Goal: Transaction & Acquisition: Purchase product/service

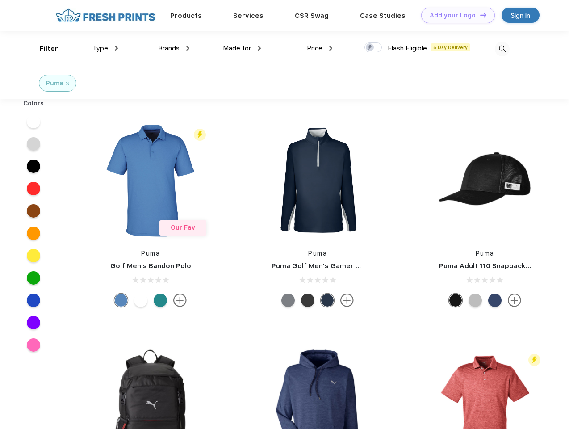
scroll to position [0, 0]
click at [455, 15] on link "Add your Logo Design Tool" at bounding box center [458, 16] width 74 height 16
click at [0, 0] on div "Design Tool" at bounding box center [0, 0] width 0 height 0
click at [479, 15] on link "Add your Logo Design Tool" at bounding box center [458, 16] width 74 height 16
click at [43, 49] on div "Filter" at bounding box center [49, 49] width 18 height 10
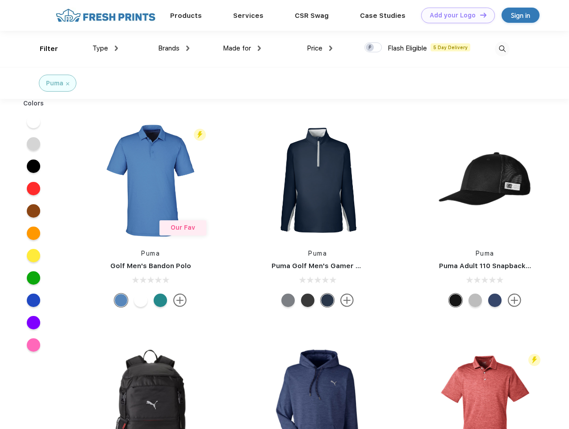
click at [105, 48] on span "Type" at bounding box center [100, 48] width 16 height 8
click at [174, 48] on span "Brands" at bounding box center [168, 48] width 21 height 8
click at [242, 48] on span "Made for" at bounding box center [237, 48] width 28 height 8
click at [320, 48] on span "Price" at bounding box center [315, 48] width 16 height 8
click at [373, 48] on div at bounding box center [372, 47] width 17 height 10
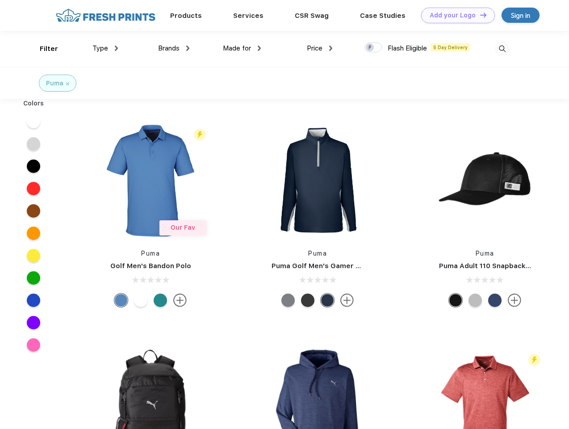
click at [370, 48] on input "checkbox" at bounding box center [367, 45] width 6 height 6
click at [502, 49] on img at bounding box center [502, 49] width 15 height 15
